Goal: Task Accomplishment & Management: Use online tool/utility

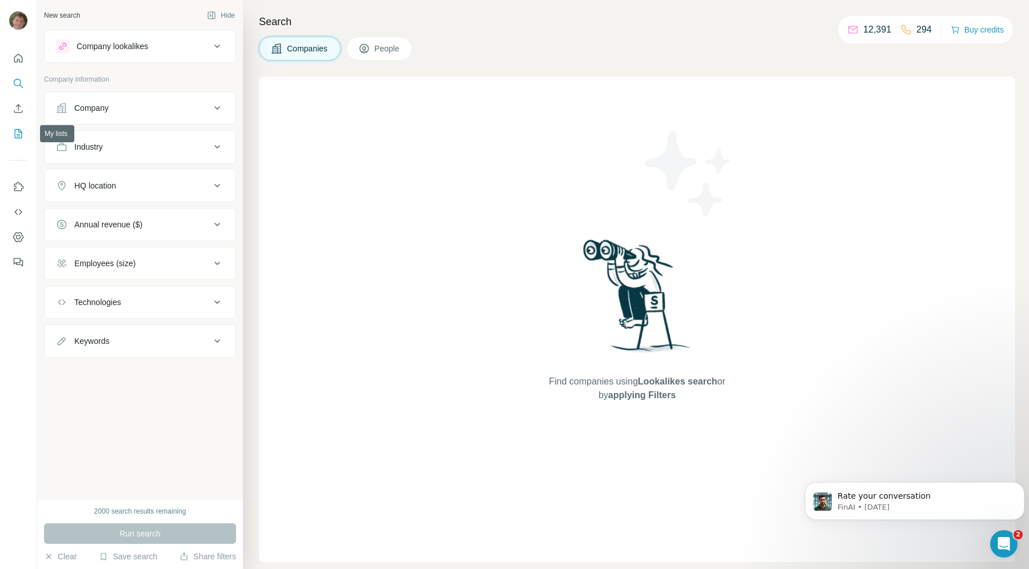
click at [21, 131] on icon "My lists" at bounding box center [18, 133] width 7 height 9
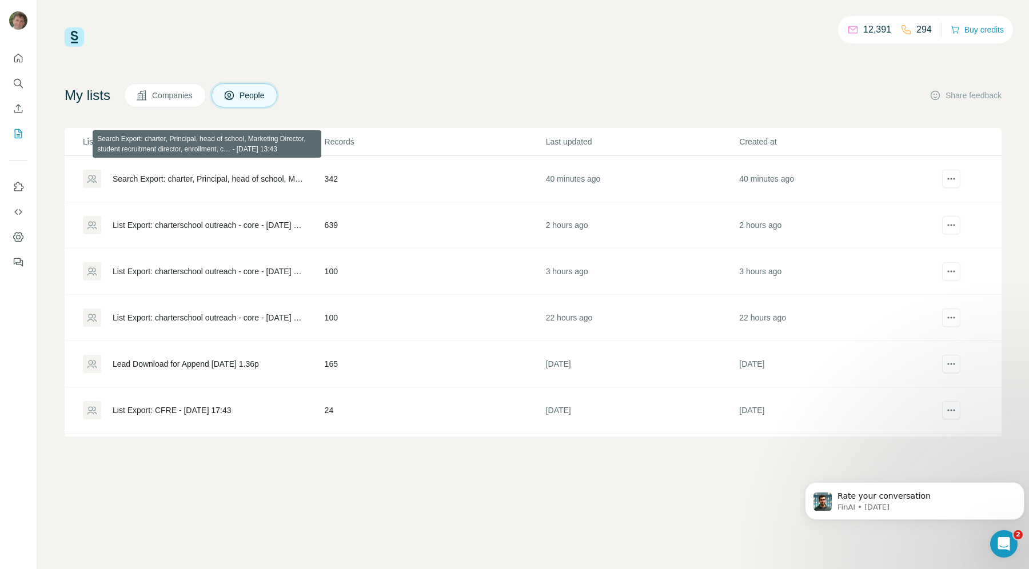
click at [209, 183] on div "Search Export: charter, Principal, head of school, Marketing Director, student …" at bounding box center [209, 178] width 193 height 11
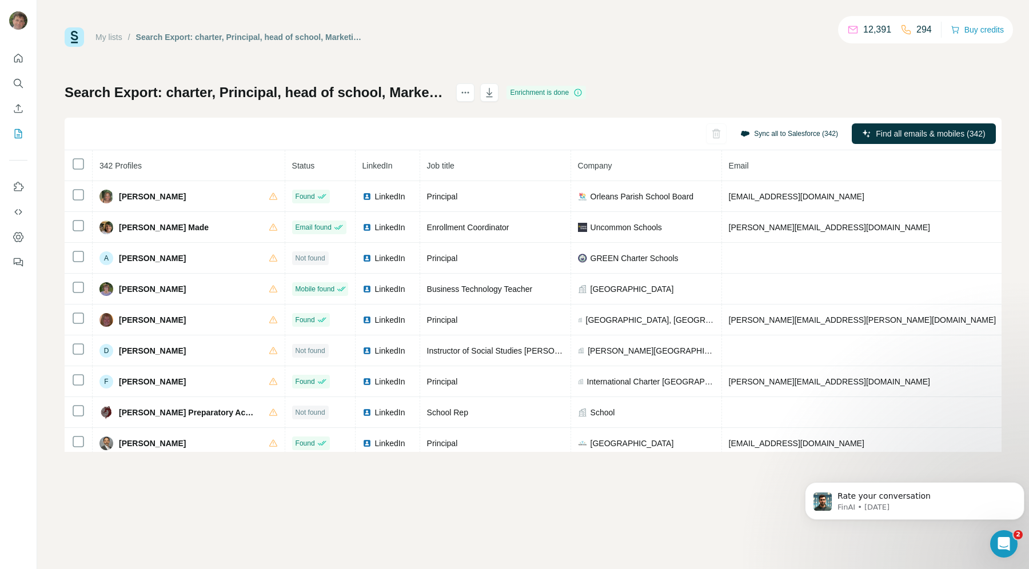
click at [770, 131] on button "Sync all to Salesforce (342)" at bounding box center [789, 133] width 114 height 17
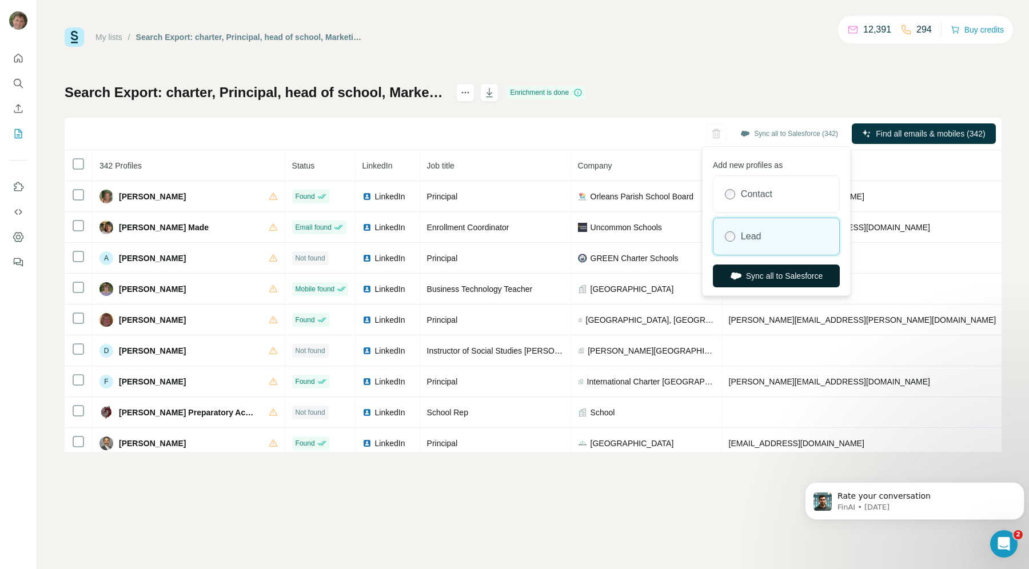
click at [763, 275] on button "Sync all to Salesforce" at bounding box center [776, 276] width 127 height 23
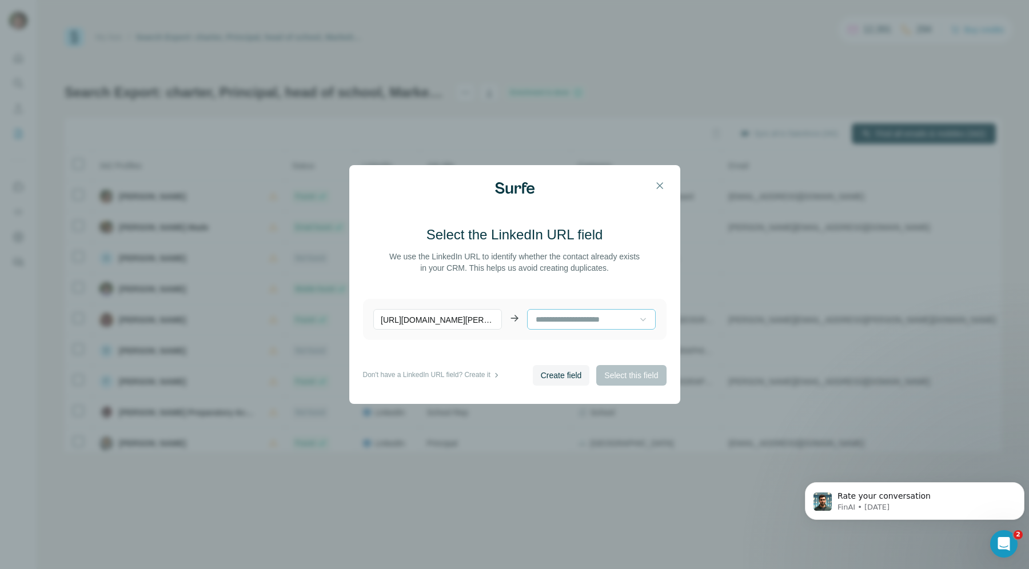
click at [638, 316] on icon at bounding box center [643, 319] width 11 height 11
click at [447, 317] on p "[URL][DOMAIN_NAME][PERSON_NAME]" at bounding box center [437, 319] width 129 height 21
click at [639, 318] on div at bounding box center [591, 319] width 129 height 21
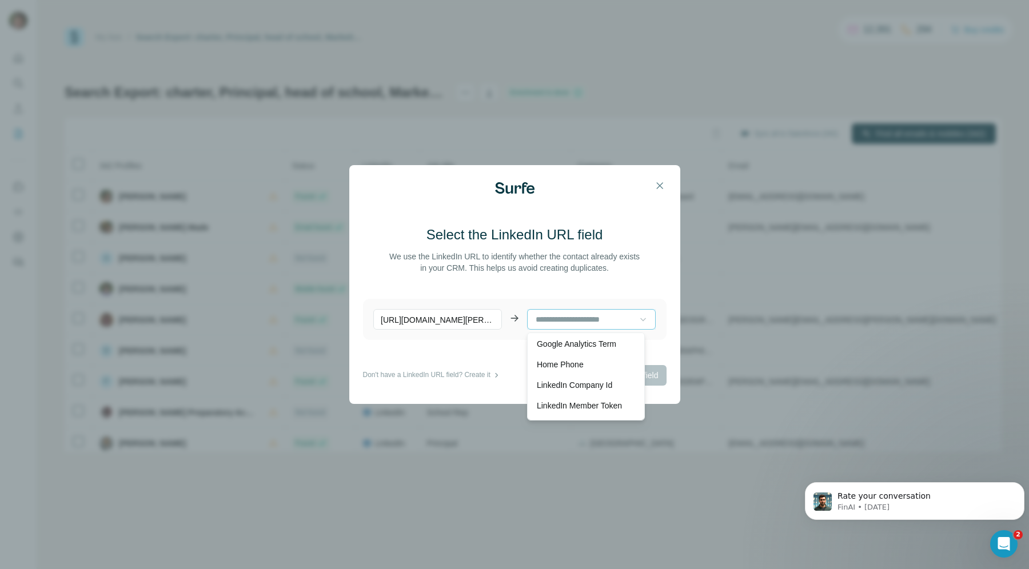
click at [564, 318] on input at bounding box center [587, 319] width 105 height 13
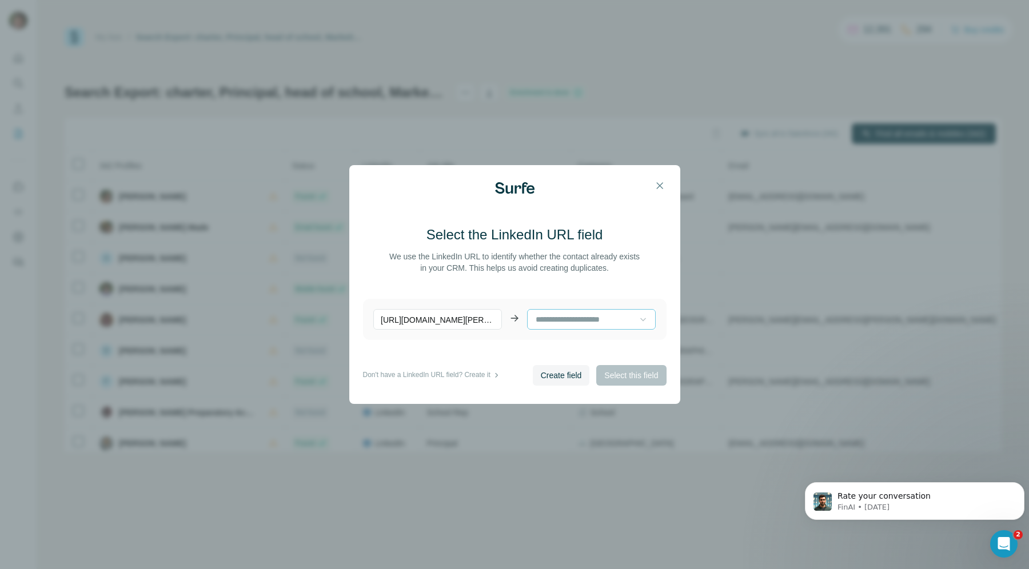
click at [567, 319] on input at bounding box center [587, 319] width 105 height 13
click at [491, 373] on p "Don't have a LinkedIn URL field? Create it" at bounding box center [427, 375] width 128 height 11
click at [555, 373] on span "Create field" at bounding box center [561, 375] width 41 height 11
click at [630, 373] on div "Create field Select this field" at bounding box center [600, 375] width 134 height 21
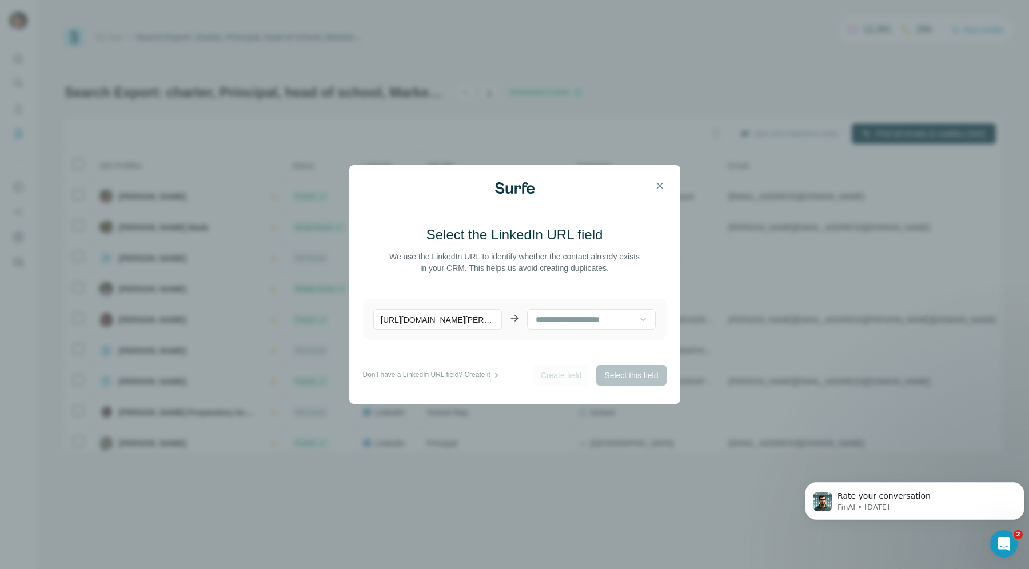
scroll to position [2, 0]
click at [612, 318] on input at bounding box center [587, 318] width 105 height 13
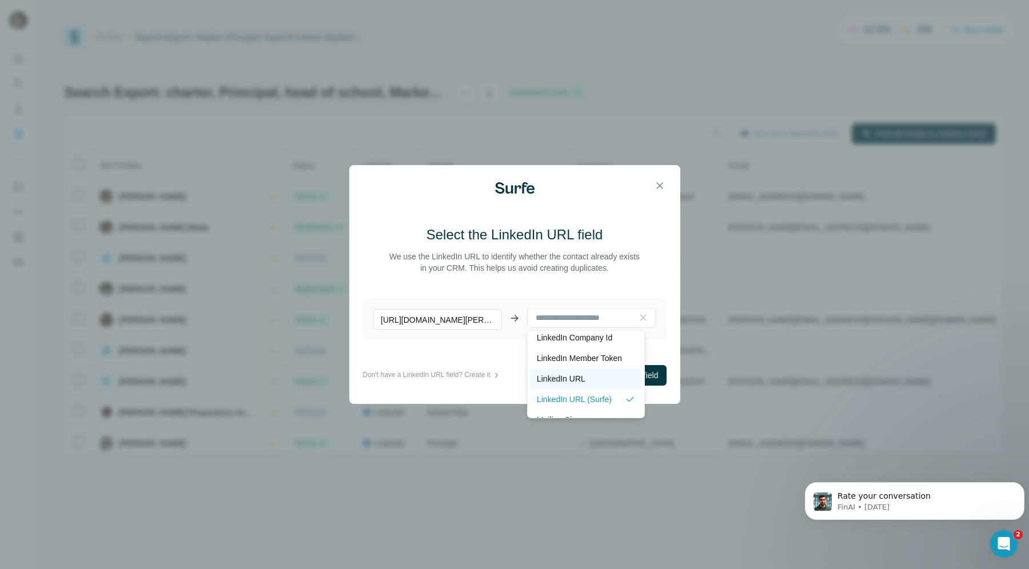
click at [577, 377] on p "LinkedIn URL" at bounding box center [561, 378] width 49 height 11
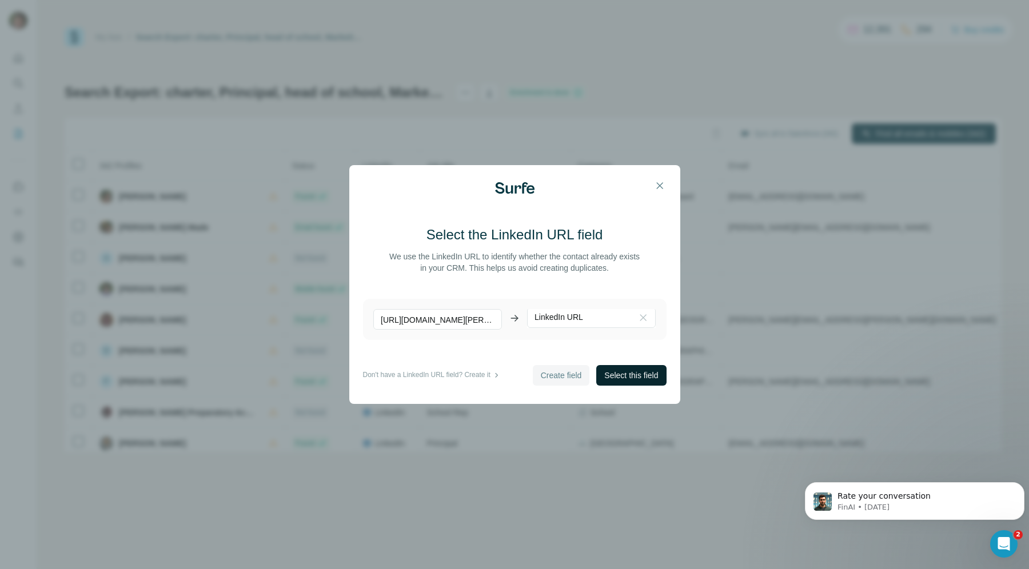
click at [617, 377] on span "Select this field" at bounding box center [631, 375] width 54 height 11
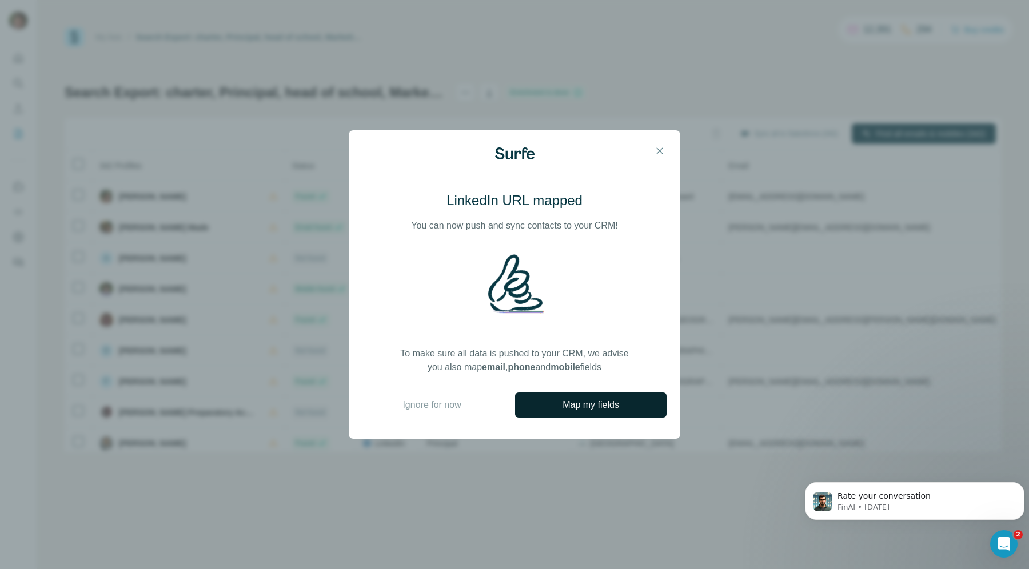
click at [581, 405] on span "Map my fields" at bounding box center [591, 406] width 57 height 14
click at [658, 149] on icon "button" at bounding box center [659, 150] width 11 height 11
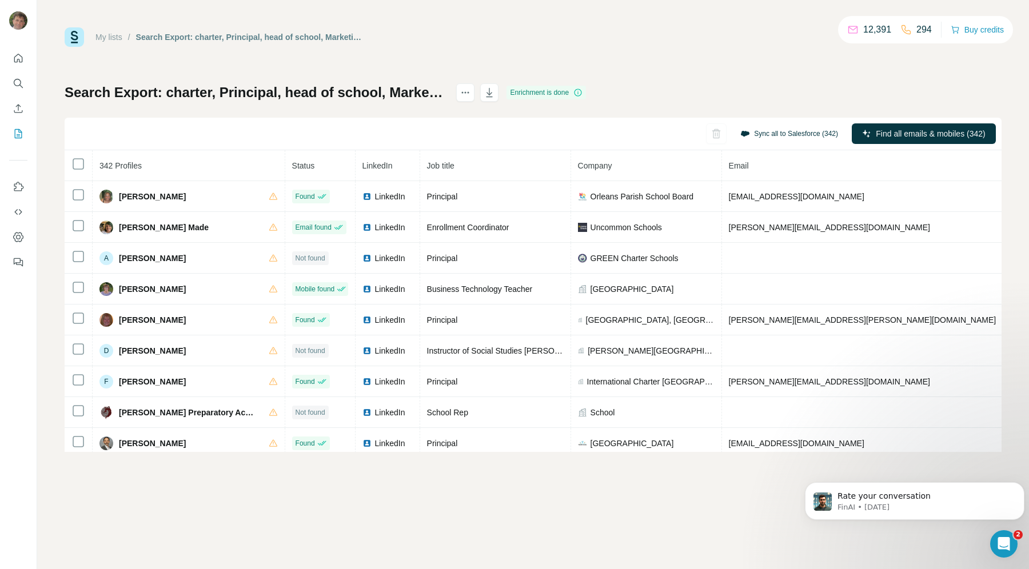
click at [758, 136] on button "Sync all to Salesforce (342)" at bounding box center [789, 133] width 114 height 17
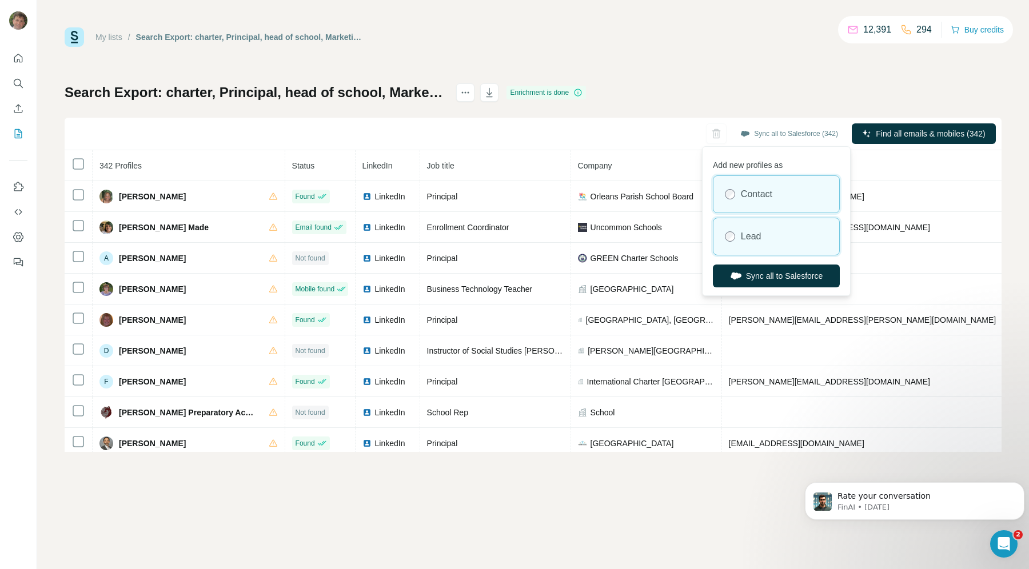
click at [722, 230] on div "Lead" at bounding box center [777, 236] width 126 height 37
click at [750, 272] on button "Sync all to Salesforce" at bounding box center [776, 276] width 127 height 23
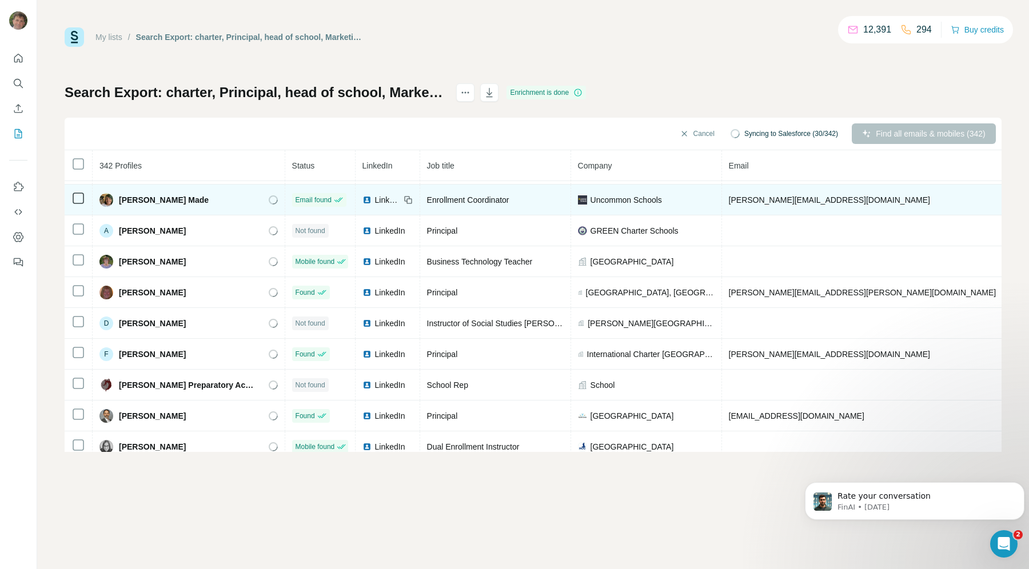
scroll to position [42, 0]
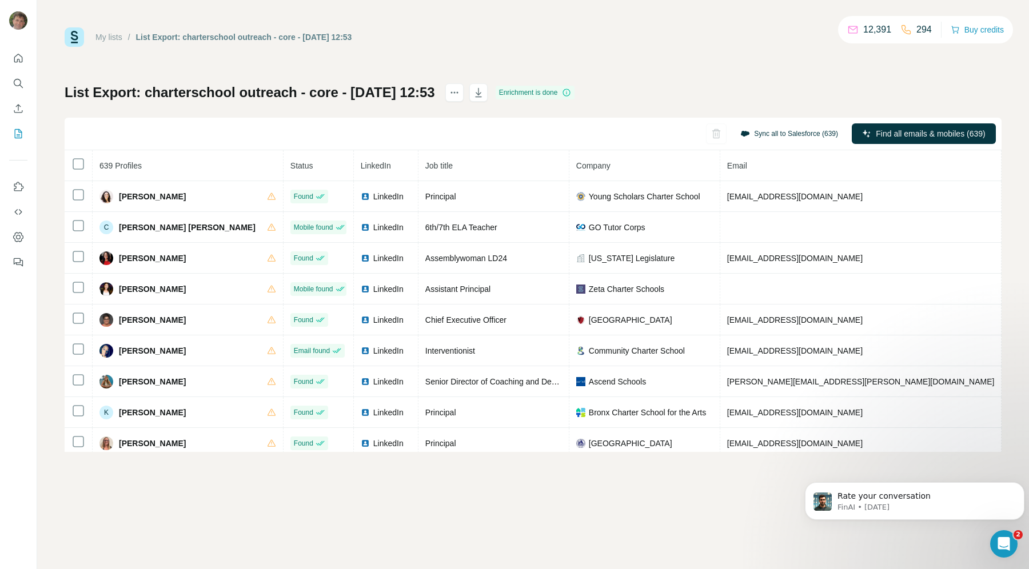
click at [784, 129] on button "Sync all to Salesforce (639)" at bounding box center [789, 133] width 114 height 17
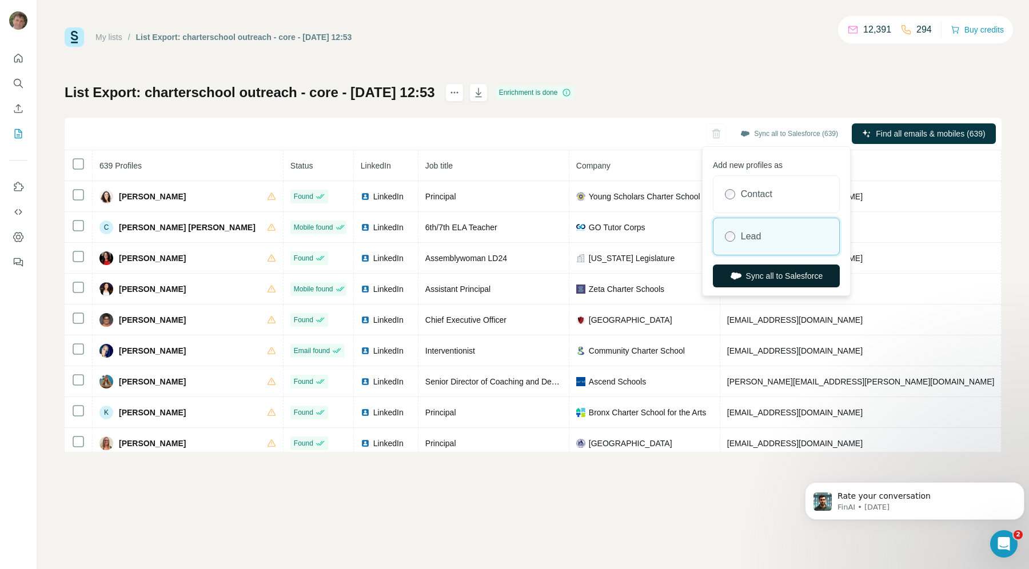
click at [766, 276] on button "Sync all to Salesforce" at bounding box center [776, 276] width 127 height 23
